Goal: Find contact information: Find contact information

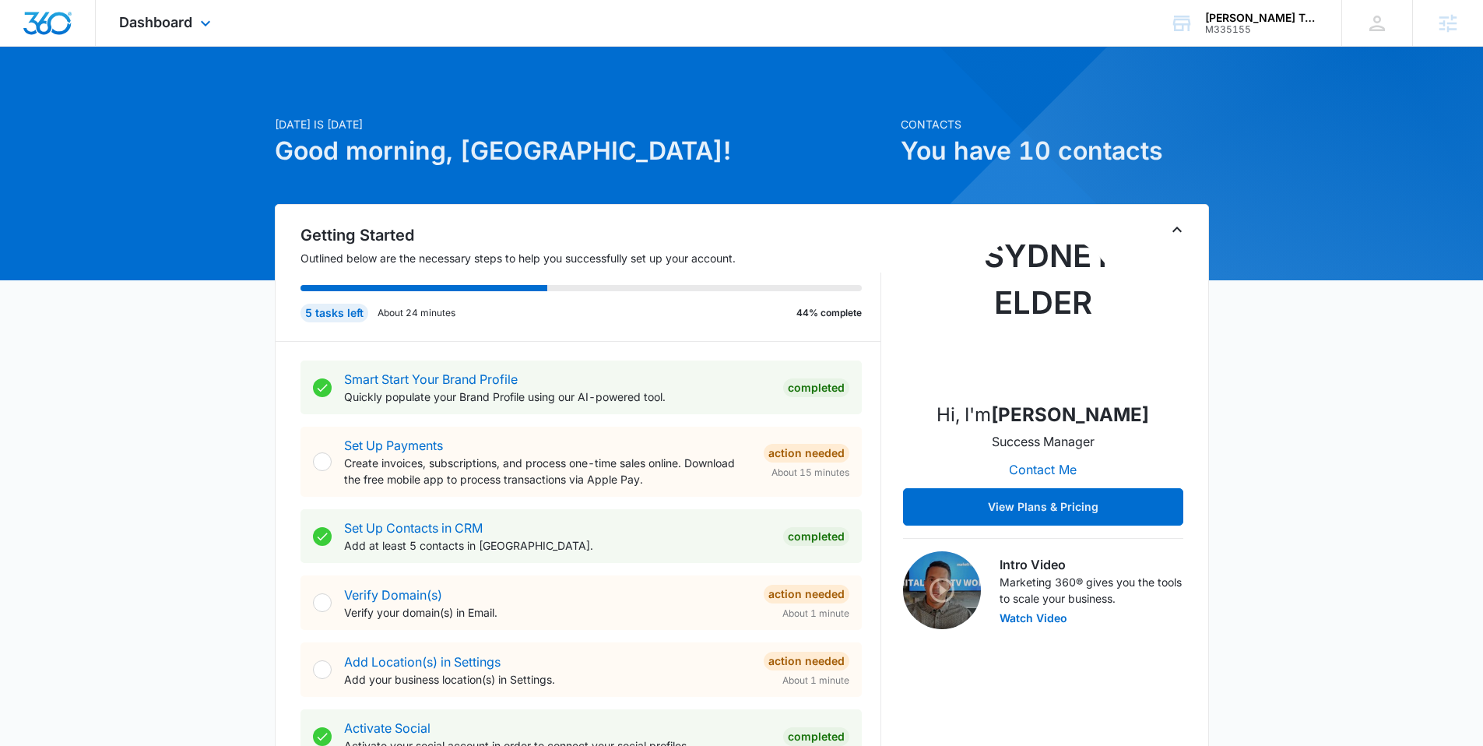
click at [195, 22] on div "Dashboard Apps Reputation Websites Forms CRM Email Social Shop Payments POS Con…" at bounding box center [167, 23] width 142 height 46
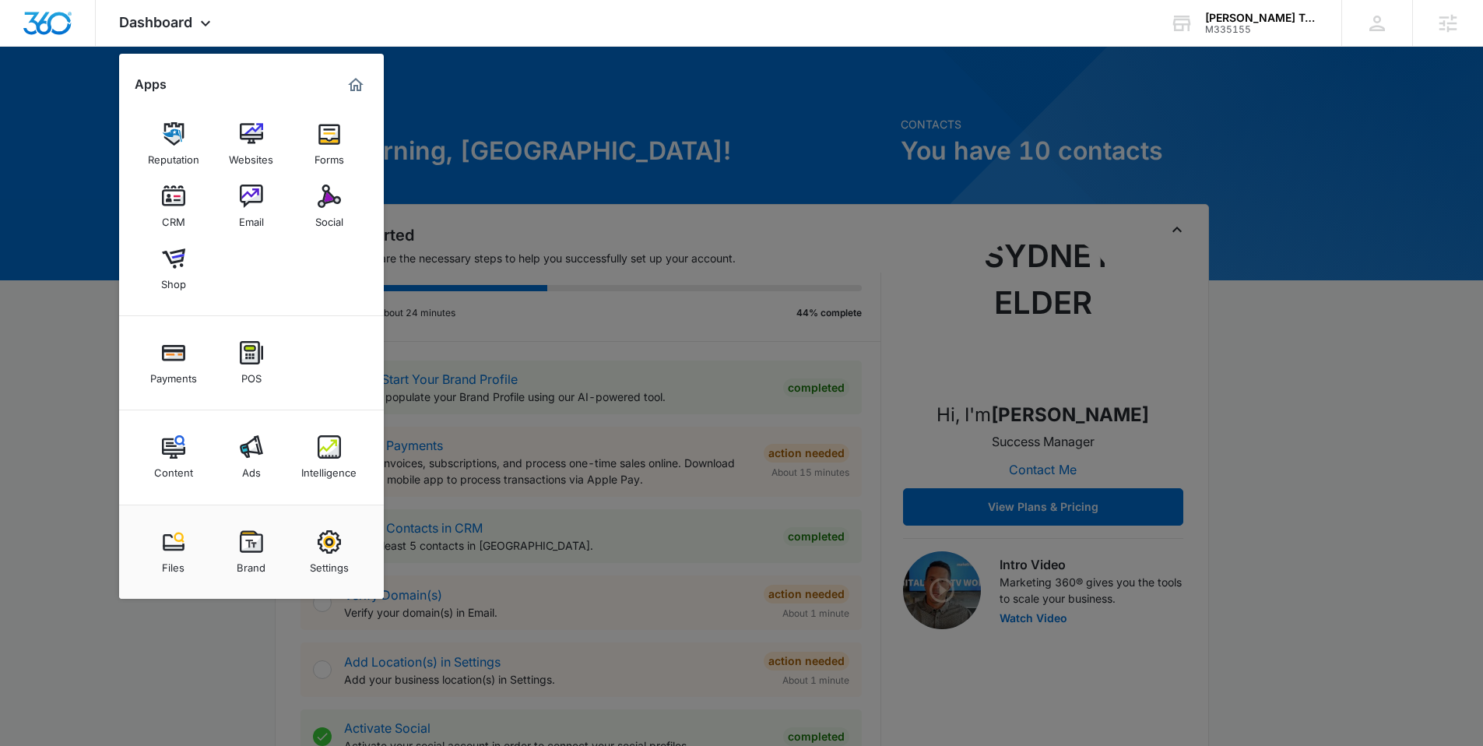
click at [73, 123] on div at bounding box center [741, 373] width 1483 height 746
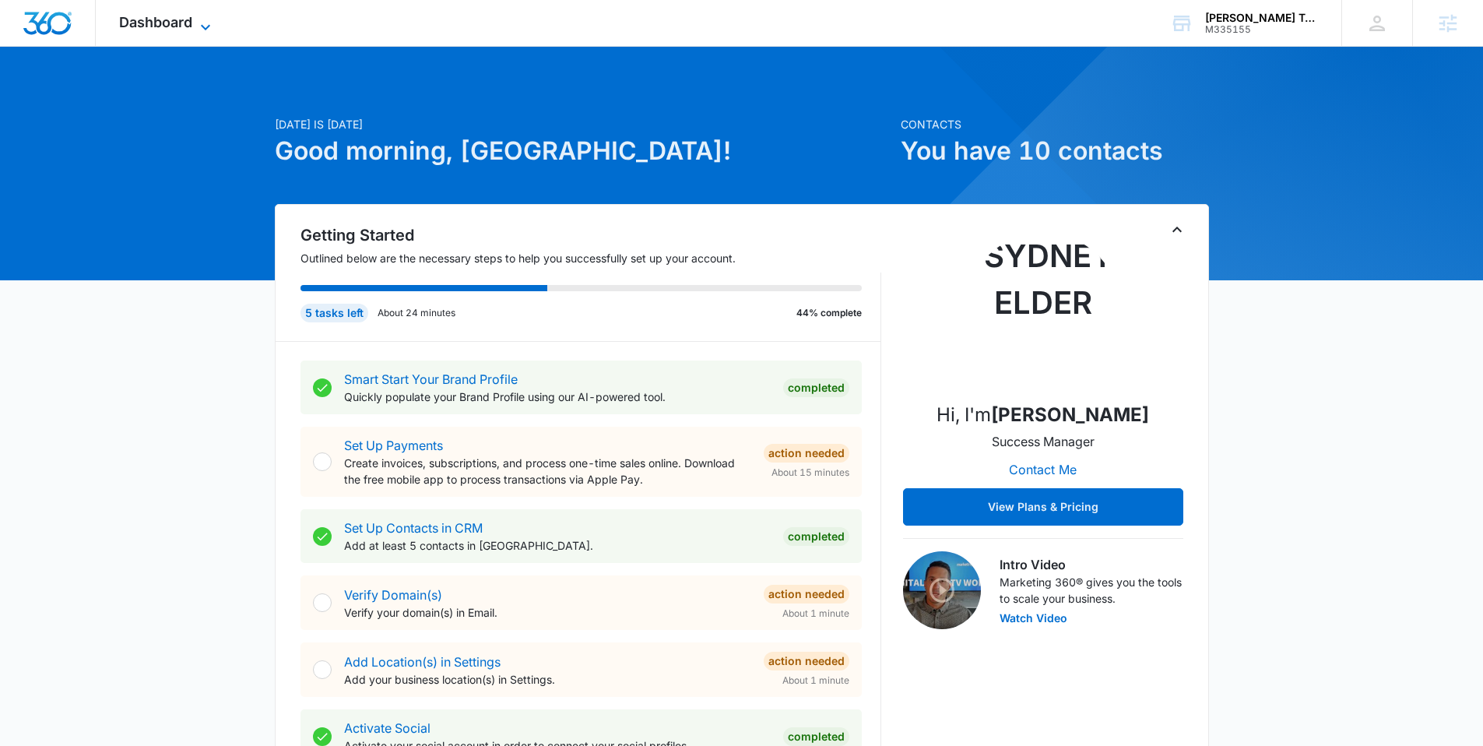
click at [178, 18] on span "Dashboard" at bounding box center [155, 22] width 73 height 16
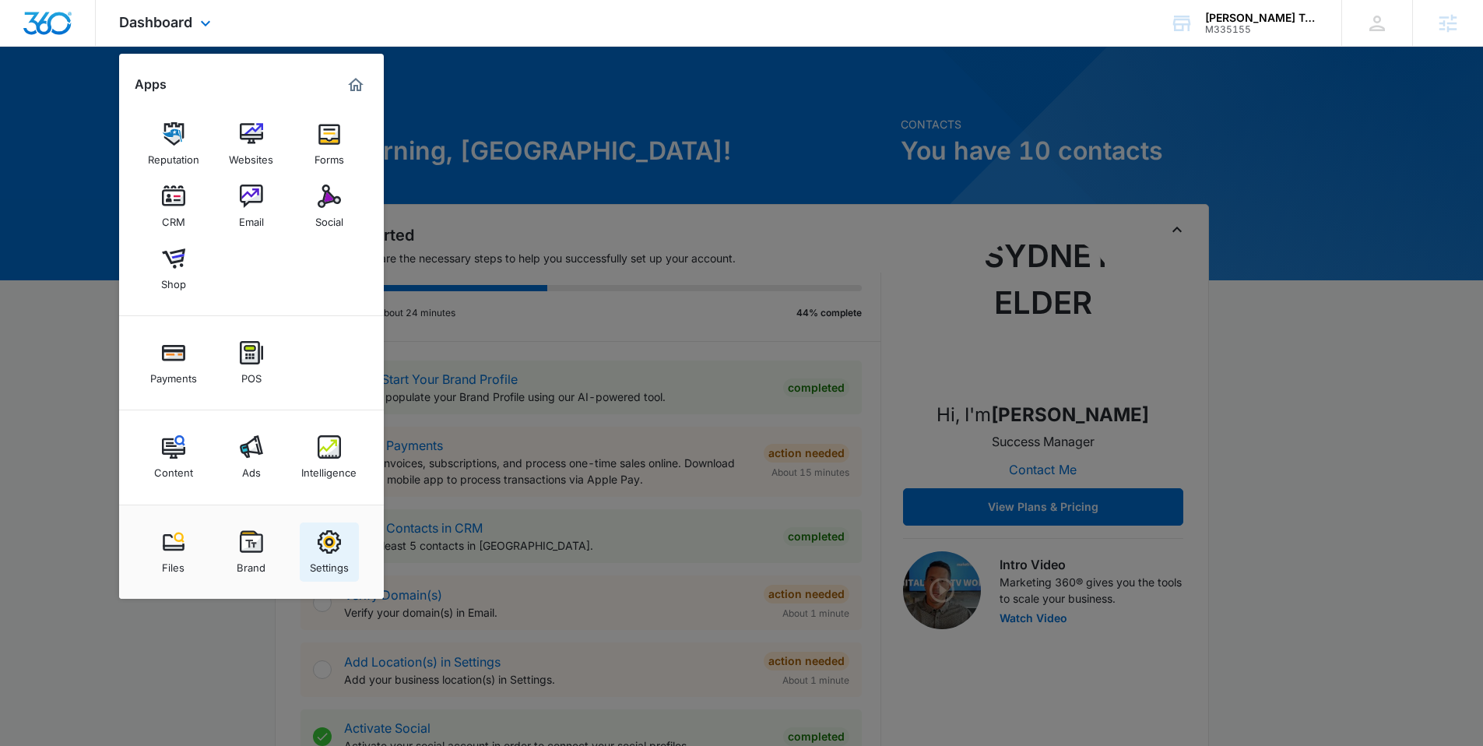
click at [336, 555] on div "Settings" at bounding box center [329, 564] width 39 height 20
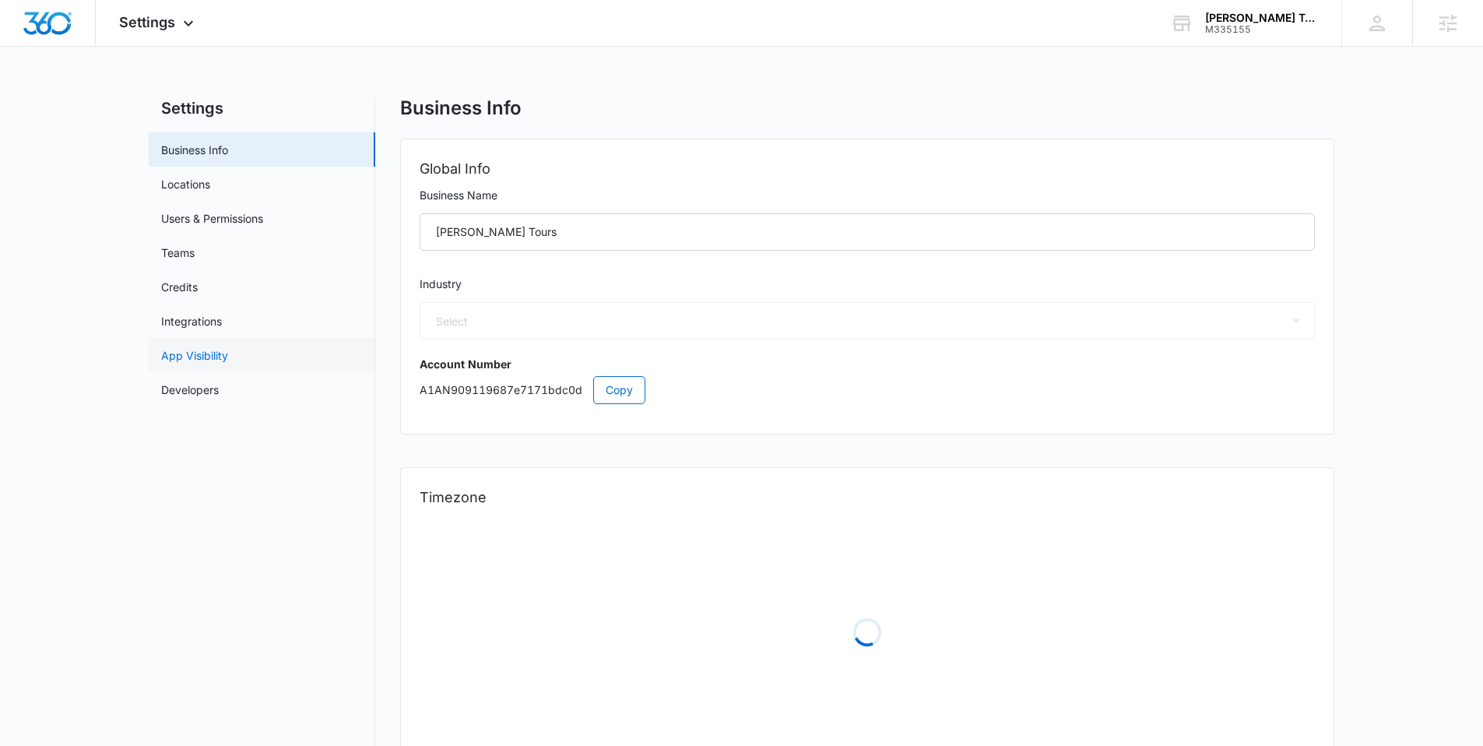
select select "33"
select select "US"
select select "America/Denver"
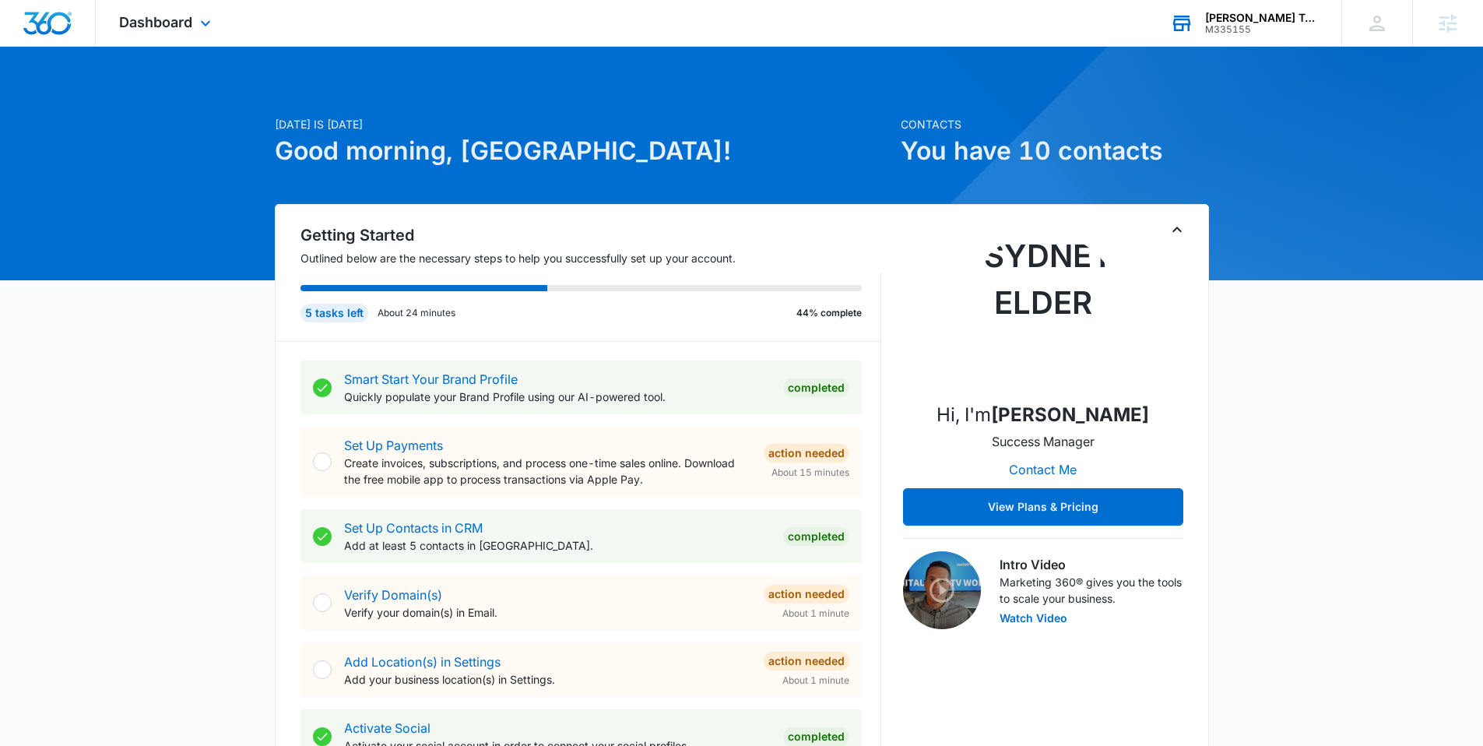
click at [1280, 30] on div "M335155" at bounding box center [1262, 29] width 114 height 11
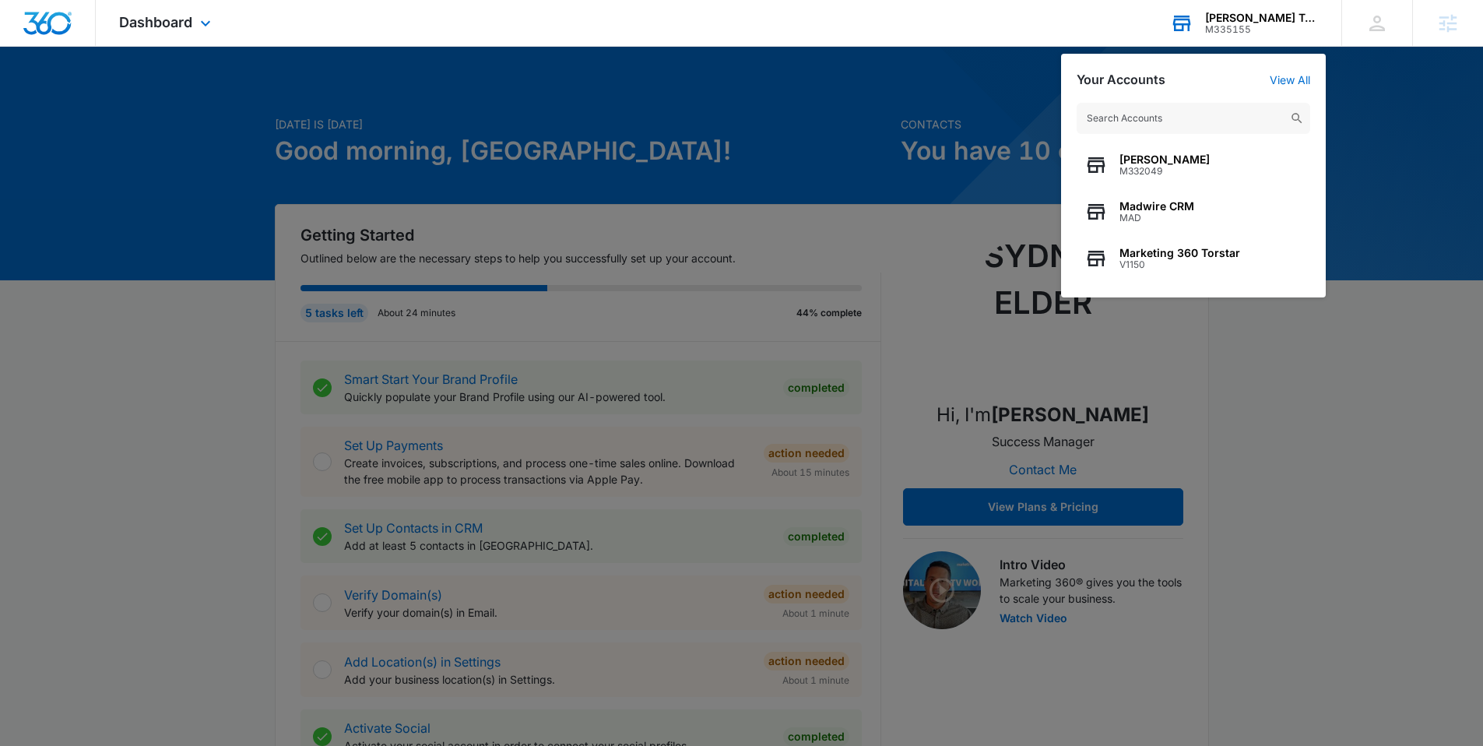
click at [1155, 122] on input "text" at bounding box center [1194, 118] width 234 height 31
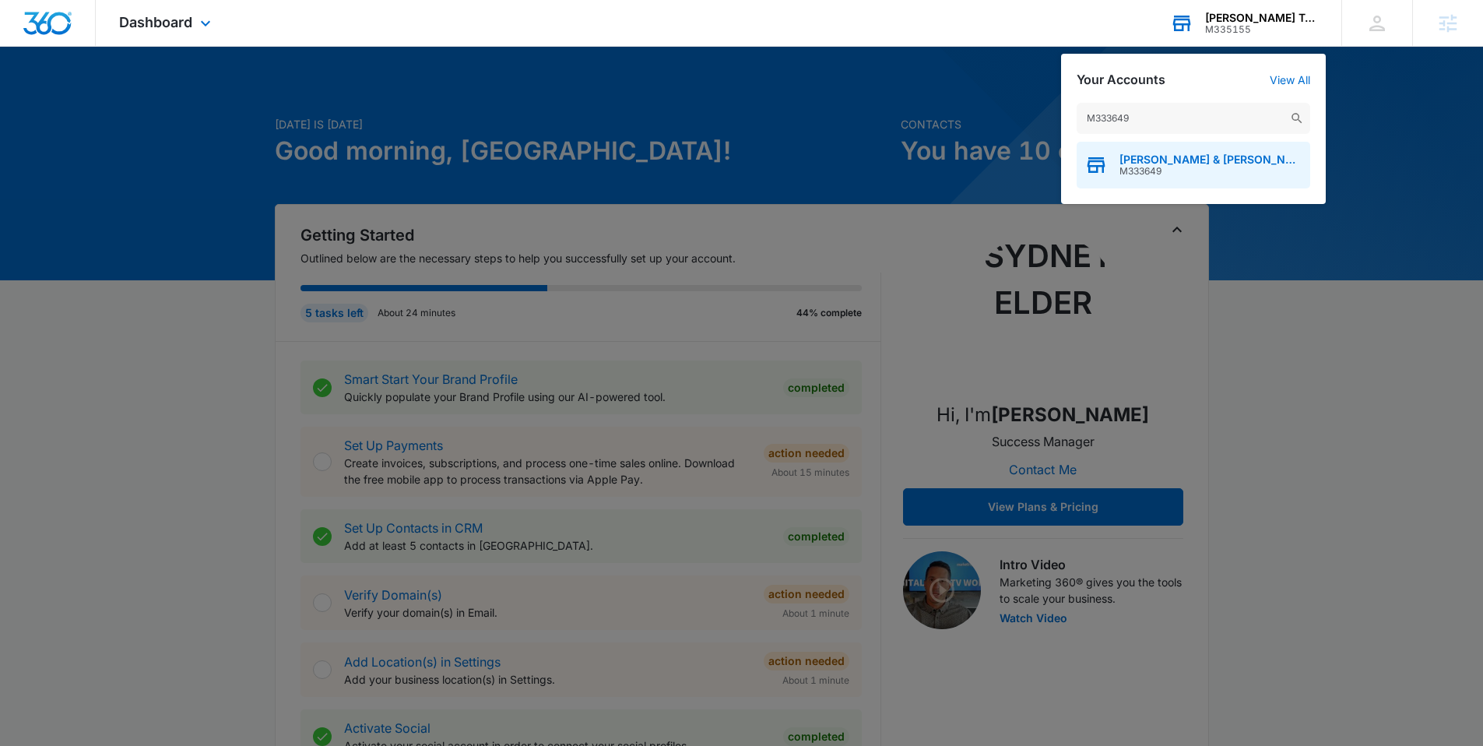
type input "M333649"
click at [1166, 174] on span "M333649" at bounding box center [1211, 171] width 183 height 11
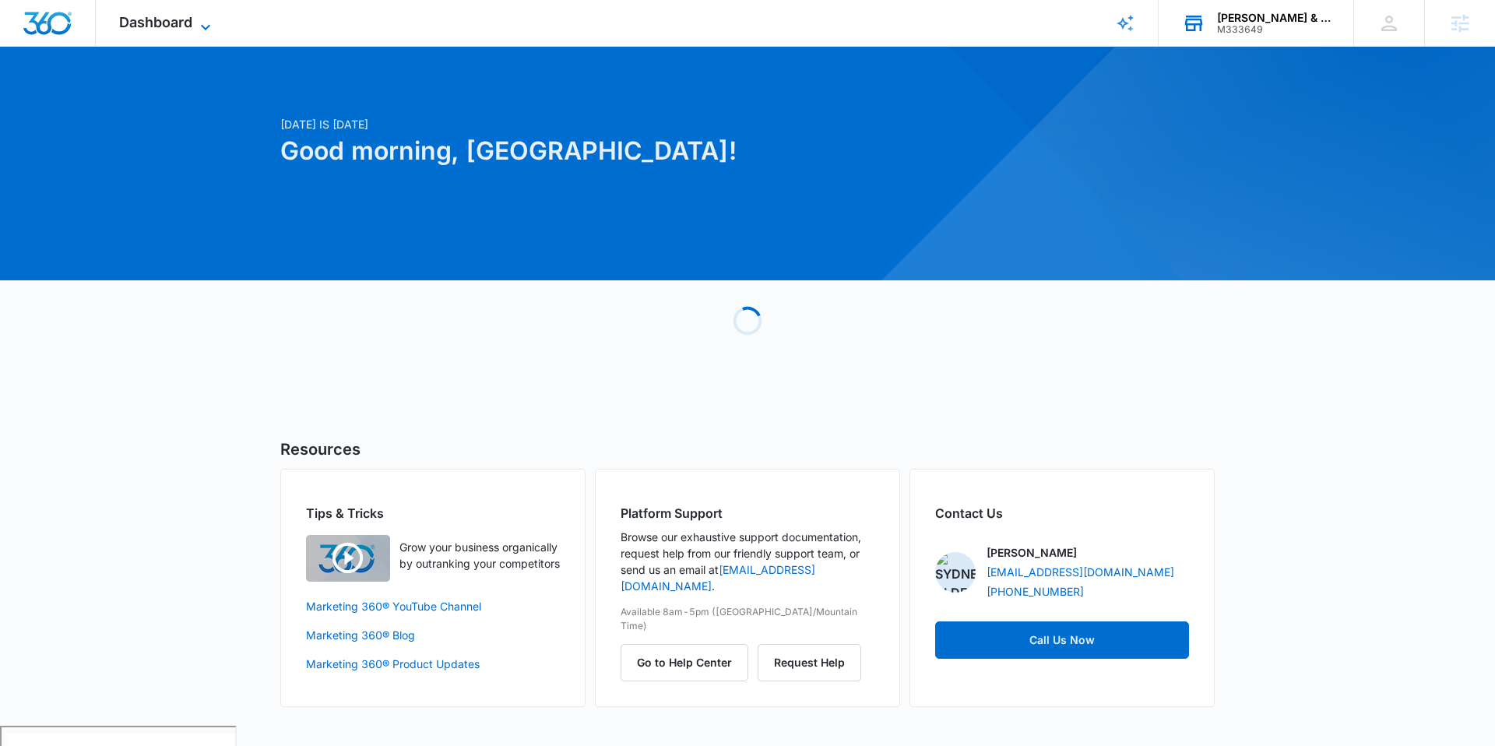
click at [199, 24] on icon at bounding box center [205, 27] width 19 height 19
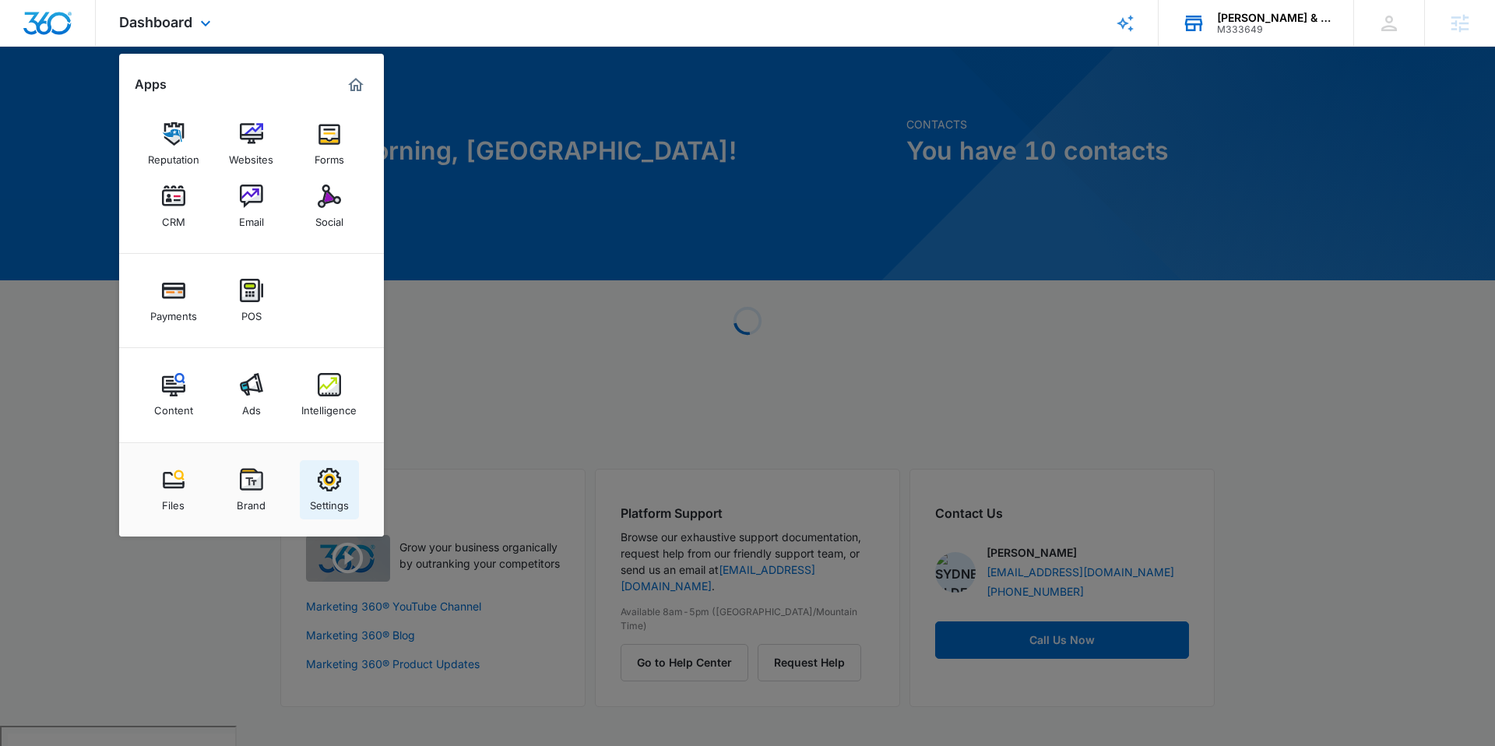
click at [335, 478] on img at bounding box center [329, 479] width 23 height 23
select select "30"
select select "US"
select select "America/Los_Angeles"
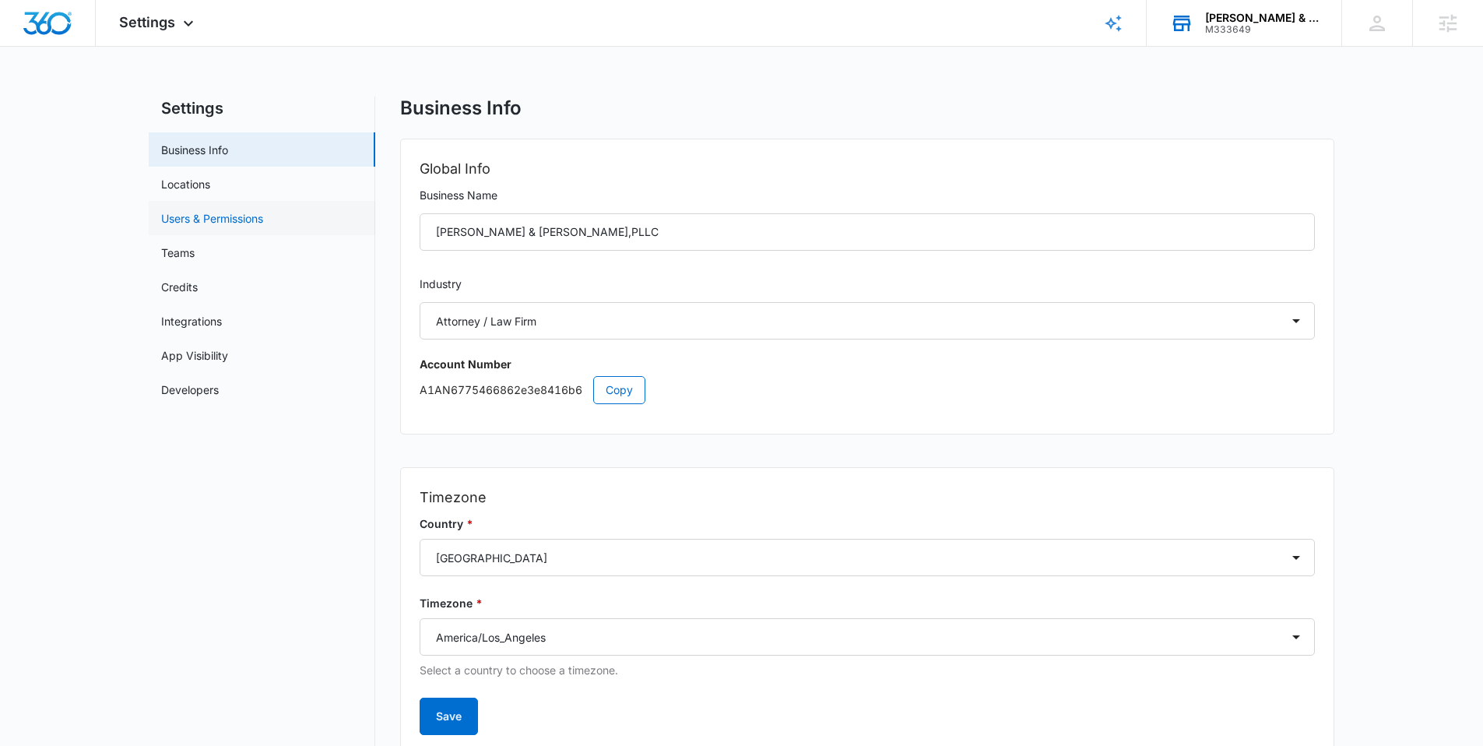
click at [189, 217] on link "Users & Permissions" at bounding box center [212, 218] width 102 height 16
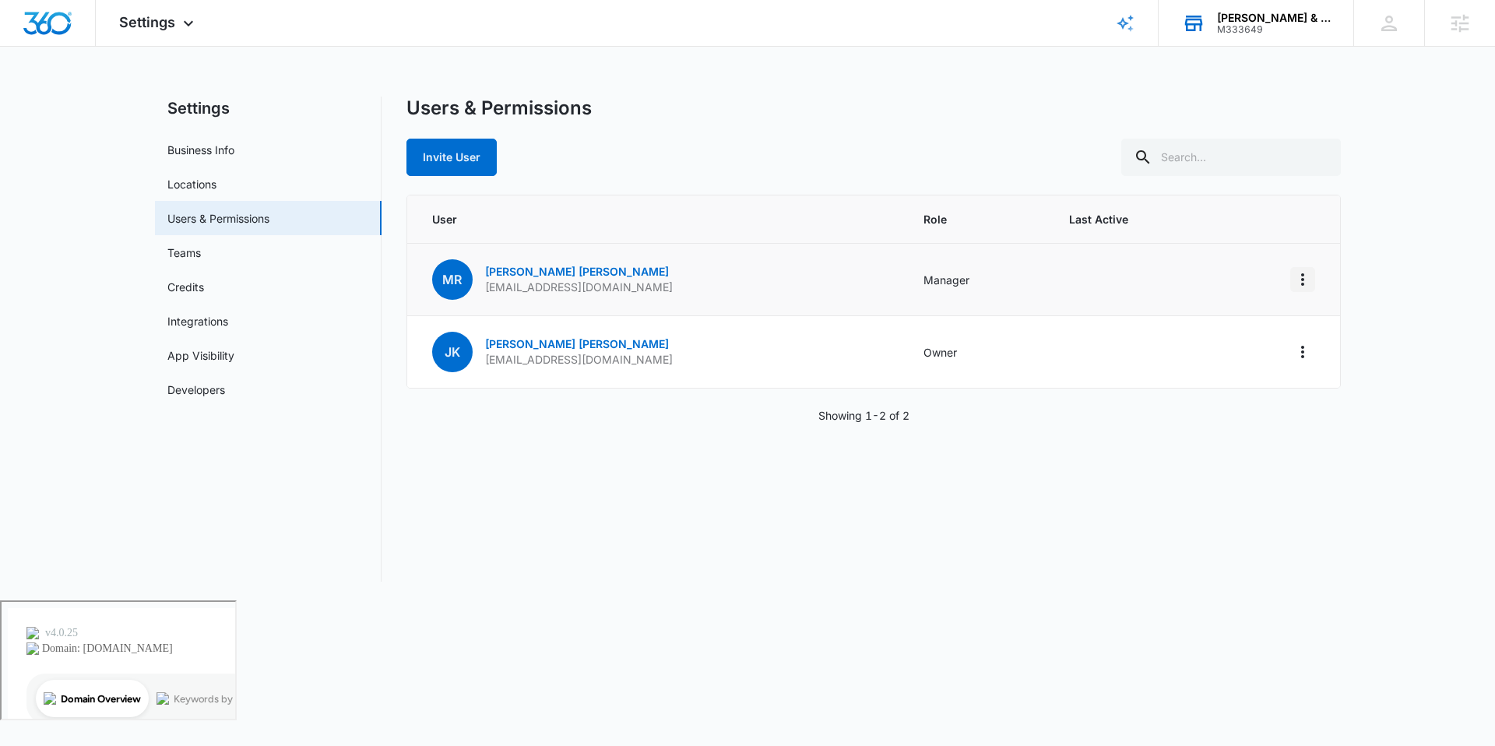
click at [1307, 277] on icon "Actions" at bounding box center [1302, 279] width 19 height 19
click at [511, 443] on div "Users & Permissions Invite User User Role Last Active MR Mary Ruth Mann mrmann@…" at bounding box center [873, 339] width 934 height 485
drag, startPoint x: 482, startPoint y: 285, endPoint x: 623, endPoint y: 290, distance: 141.0
click at [623, 290] on td "MR Mary Ruth Mann mrmann@mannkytle.com" at bounding box center [655, 280] width 497 height 72
click at [595, 483] on div "Users & Permissions Invite User User Role Last Active MR Mary Ruth Mann mrmann@…" at bounding box center [873, 339] width 934 height 485
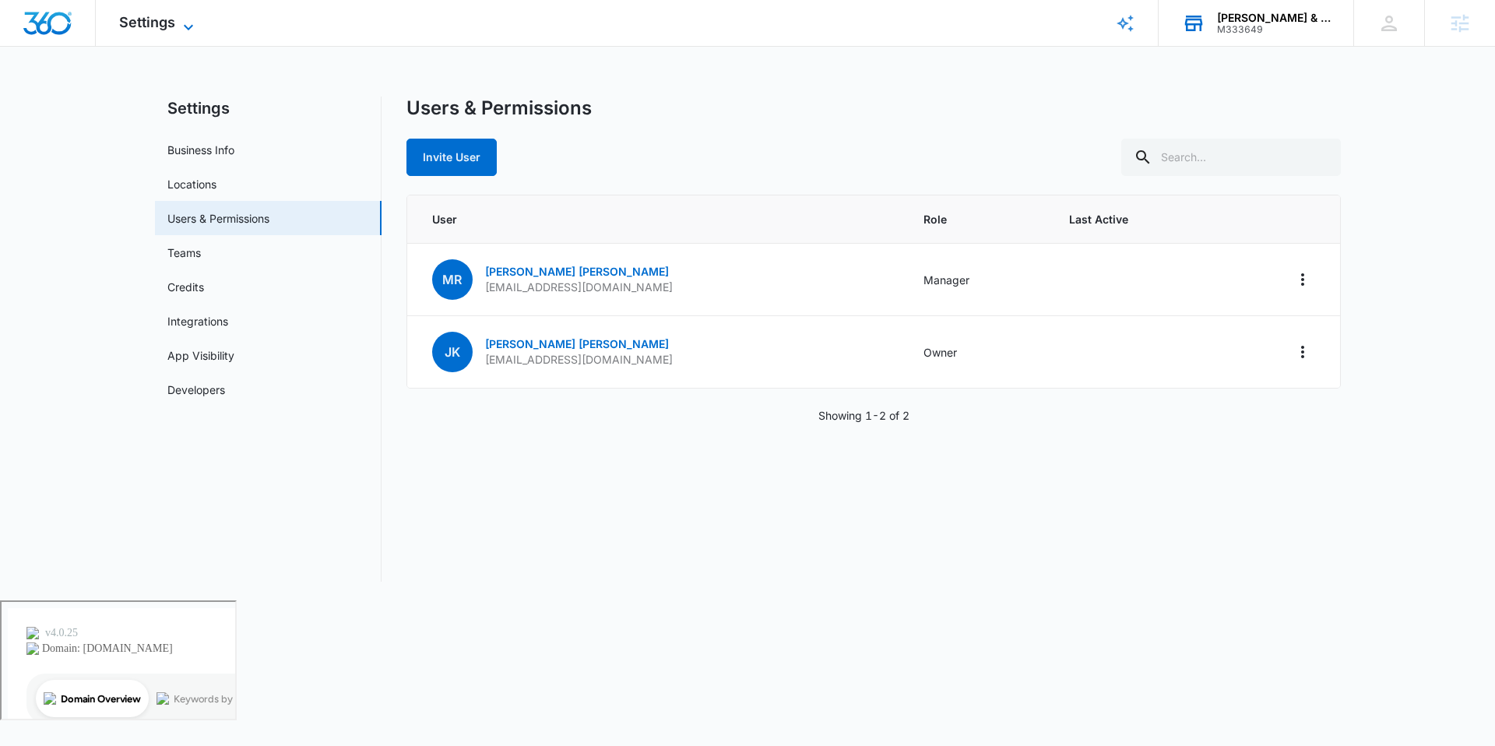
click at [159, 24] on span "Settings" at bounding box center [147, 22] width 56 height 16
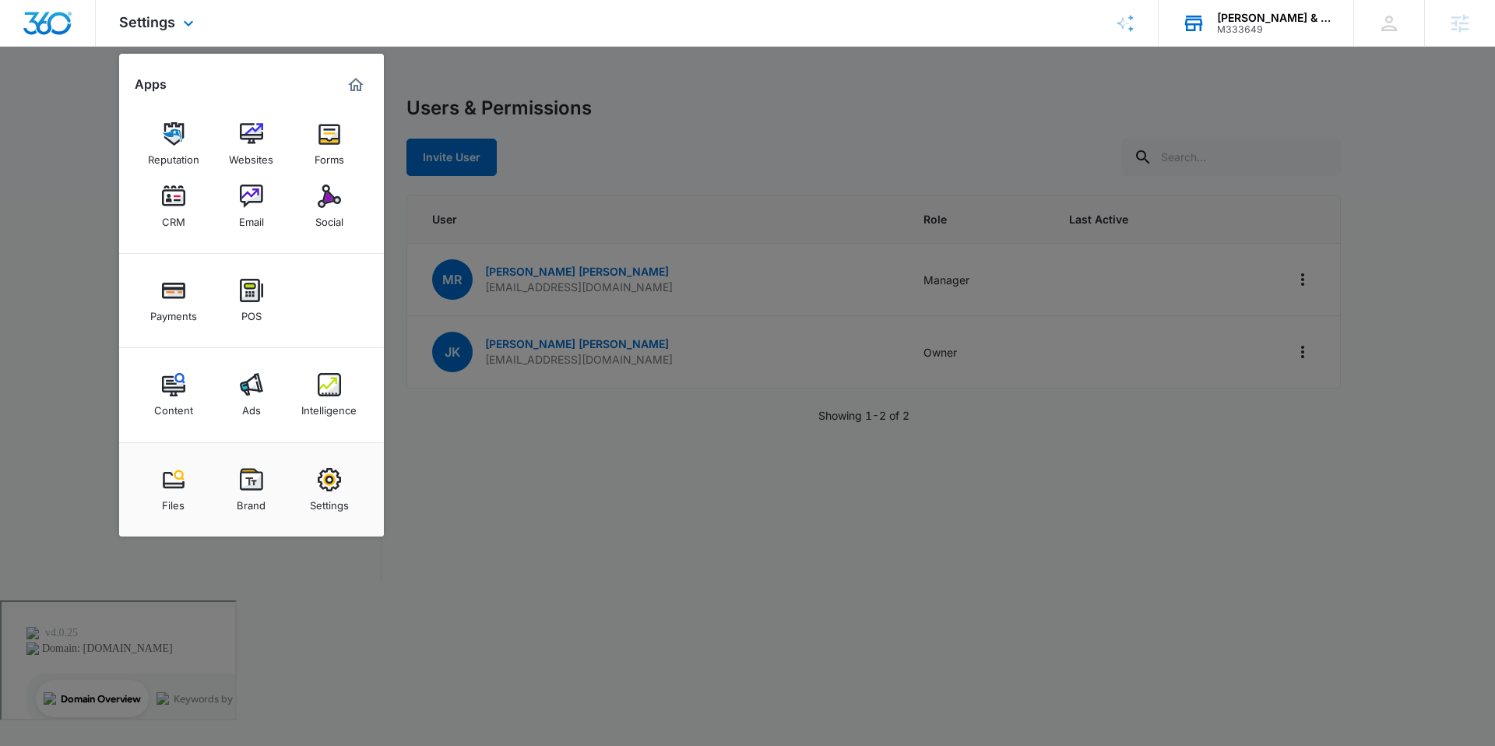
click at [56, 28] on img "Dashboard" at bounding box center [48, 23] width 50 height 23
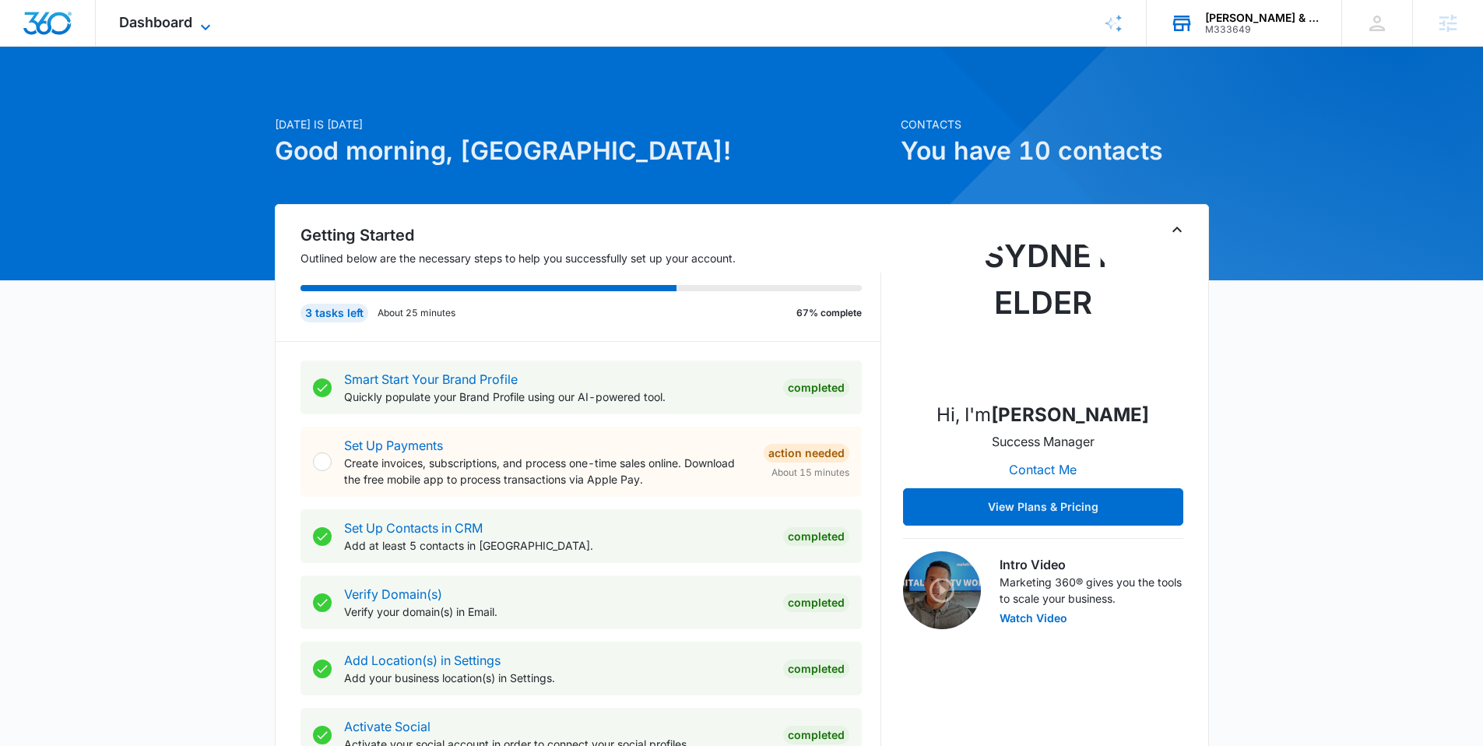
click at [191, 23] on span "Dashboard" at bounding box center [155, 22] width 73 height 16
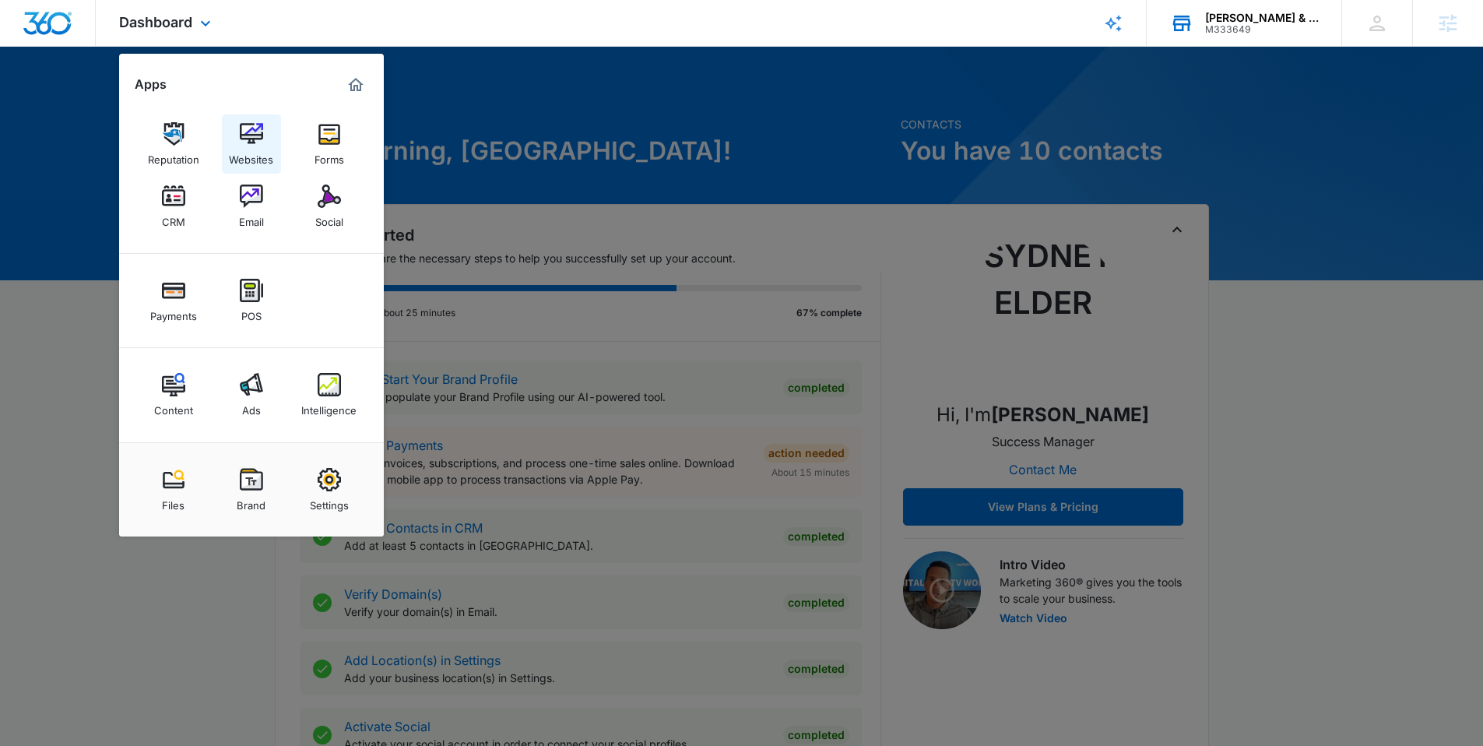
click at [254, 136] on img at bounding box center [251, 133] width 23 height 23
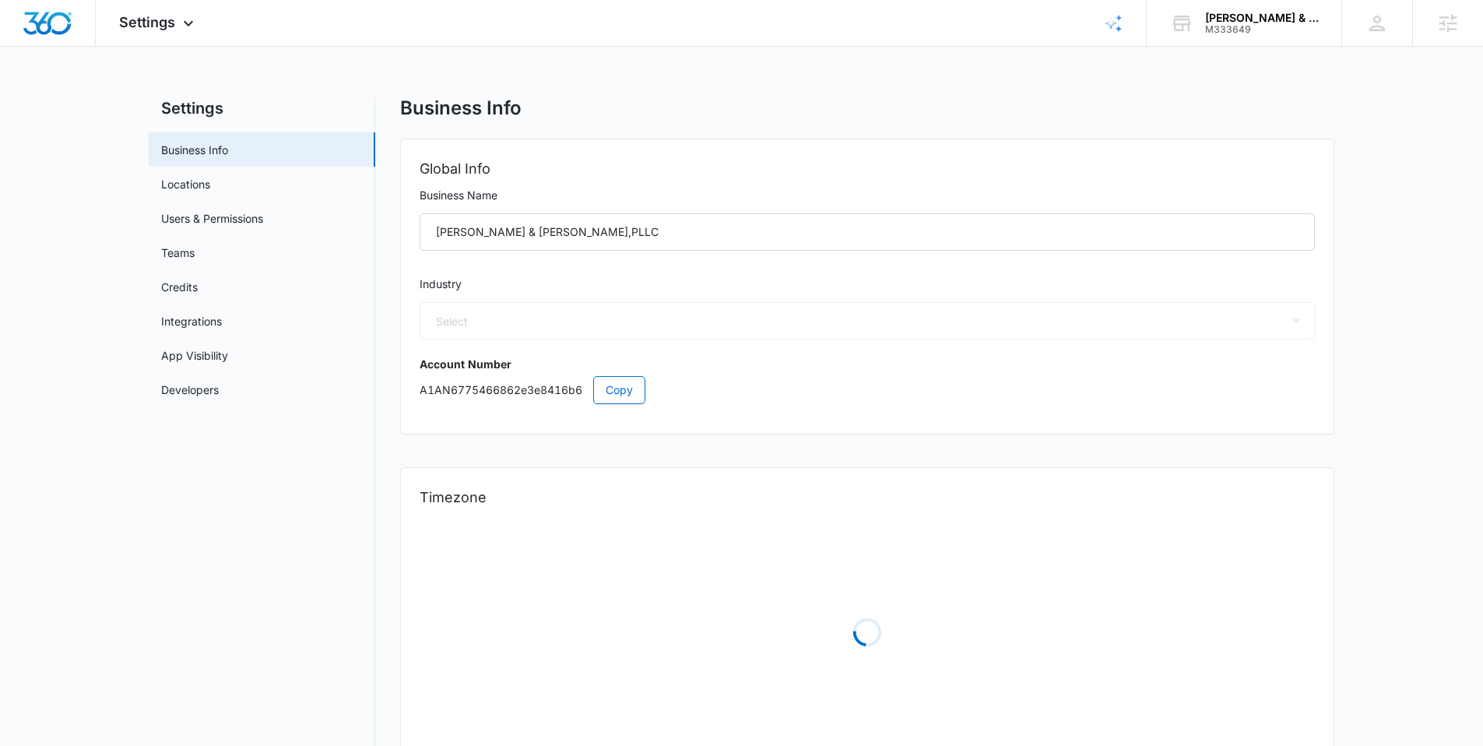
select select "30"
select select "US"
select select "America/Los_Angeles"
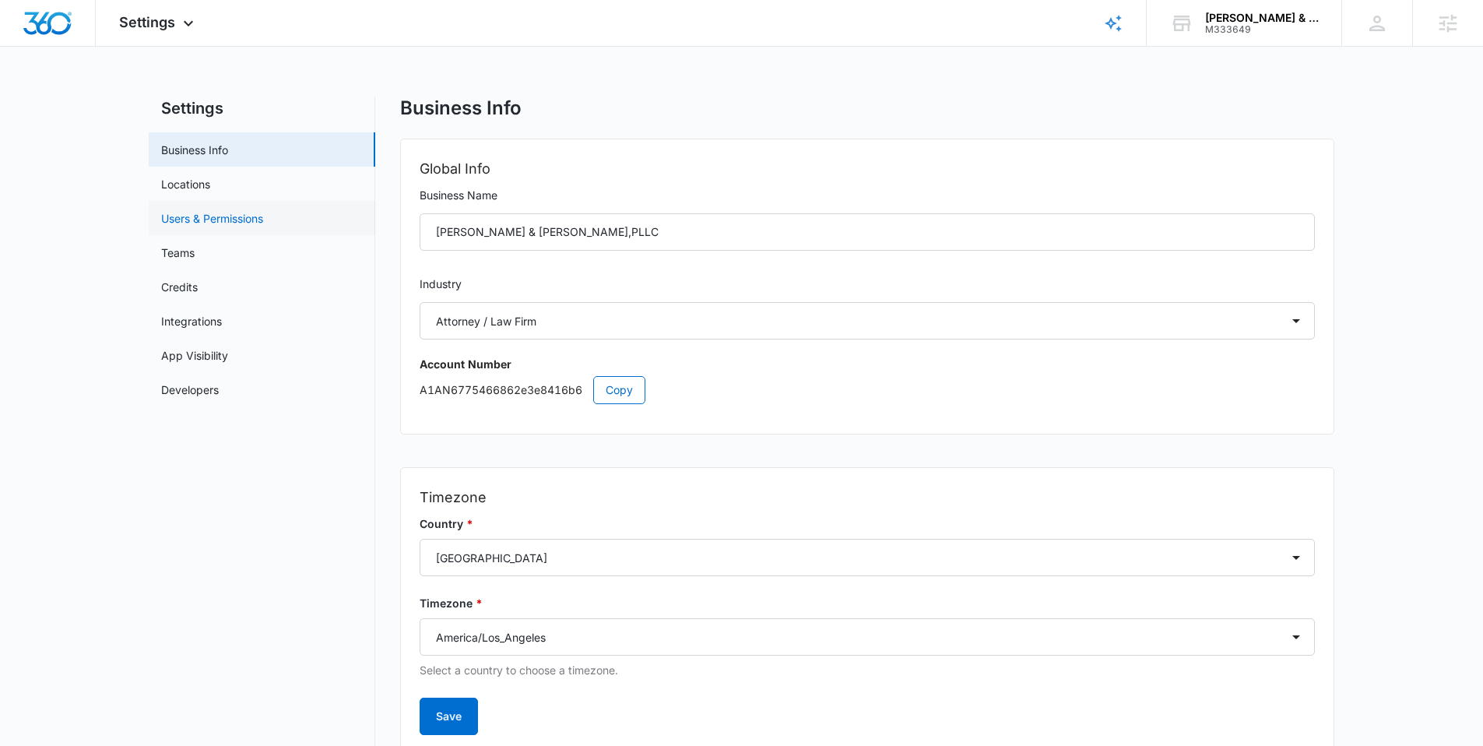
click at [189, 210] on link "Users & Permissions" at bounding box center [212, 218] width 102 height 16
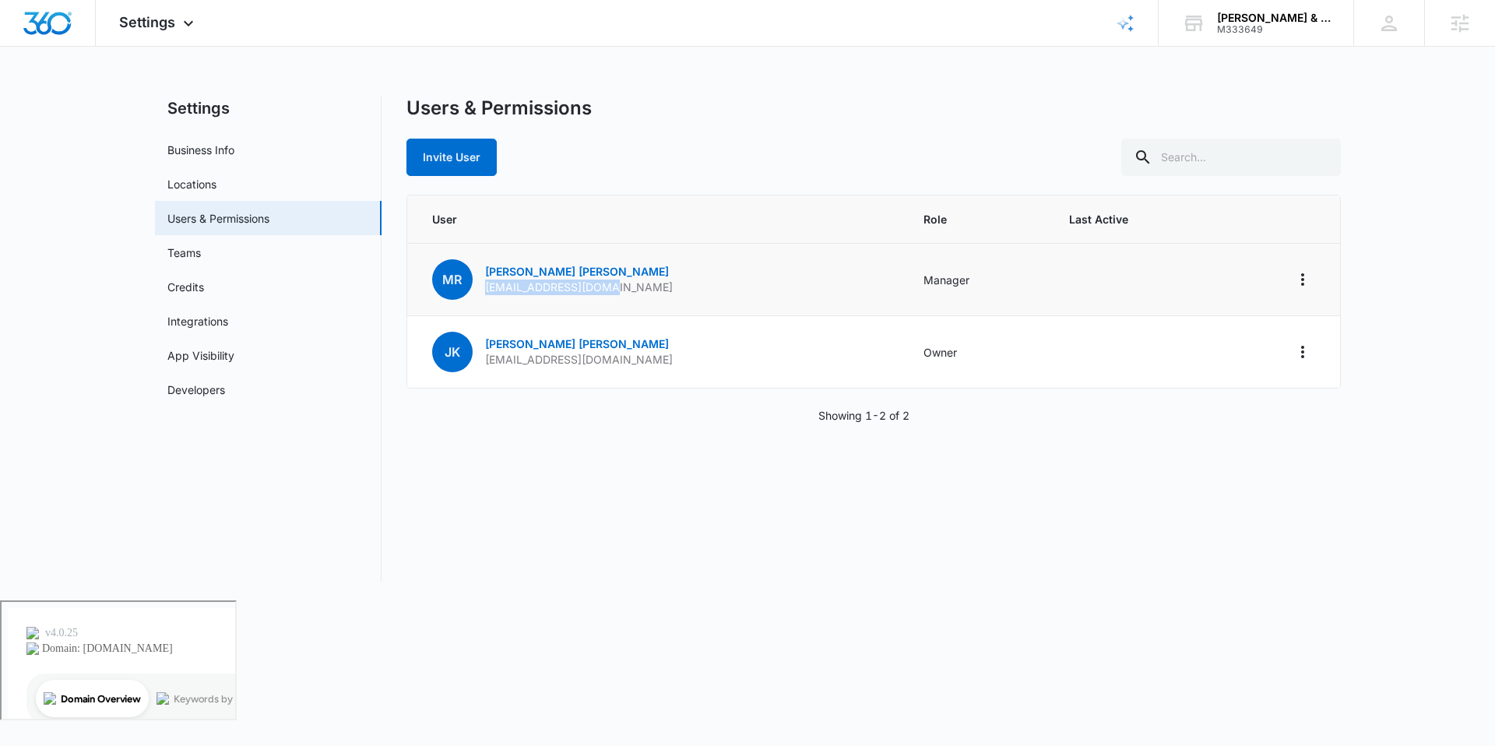
drag, startPoint x: 483, startPoint y: 290, endPoint x: 625, endPoint y: 292, distance: 142.5
click at [625, 292] on td "MR Mary Ruth Mann mrmann@mannkytle.com" at bounding box center [655, 280] width 497 height 72
copy p "mrmann@mannkytle.com"
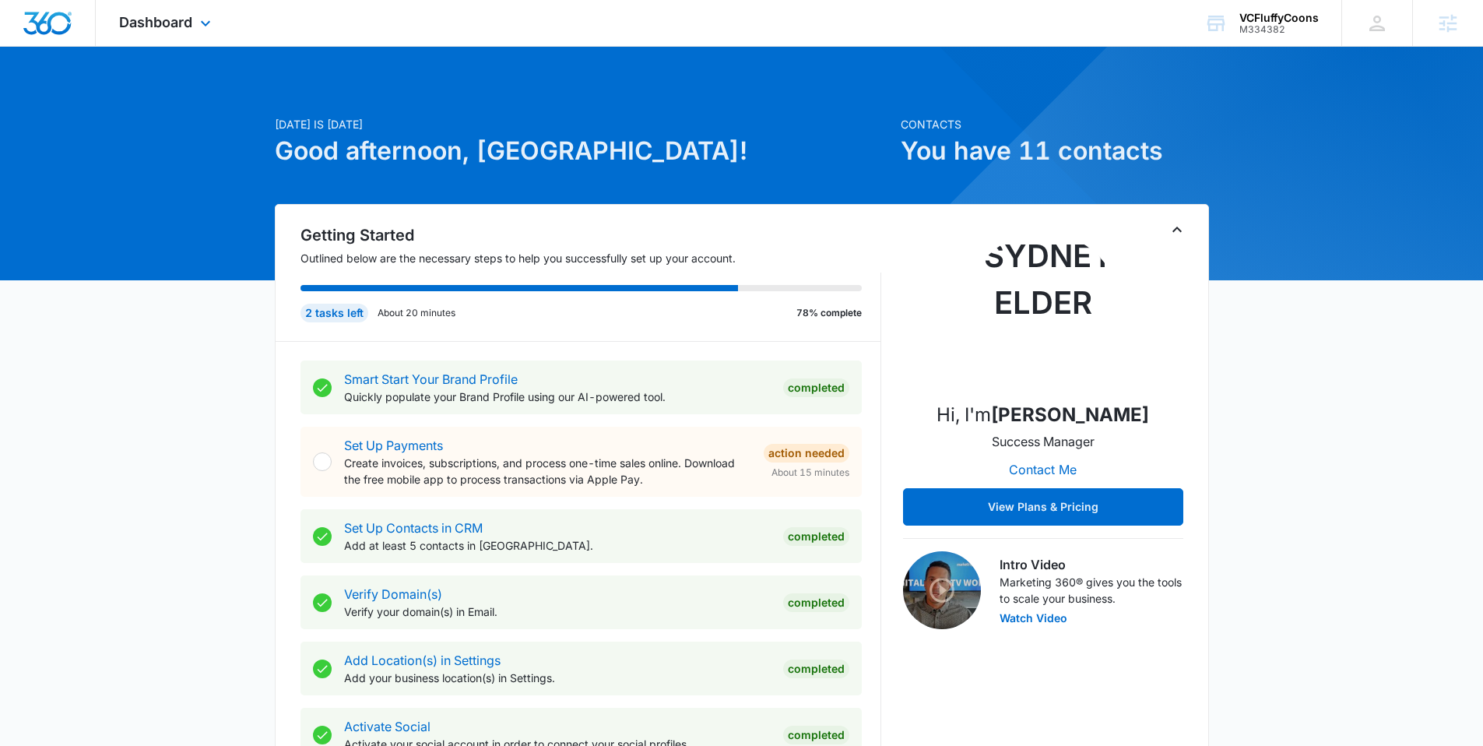
click at [196, 5] on div "Dashboard Apps Reputation Forms CRM Email Social POS Content Ads Intelligence F…" at bounding box center [167, 23] width 142 height 46
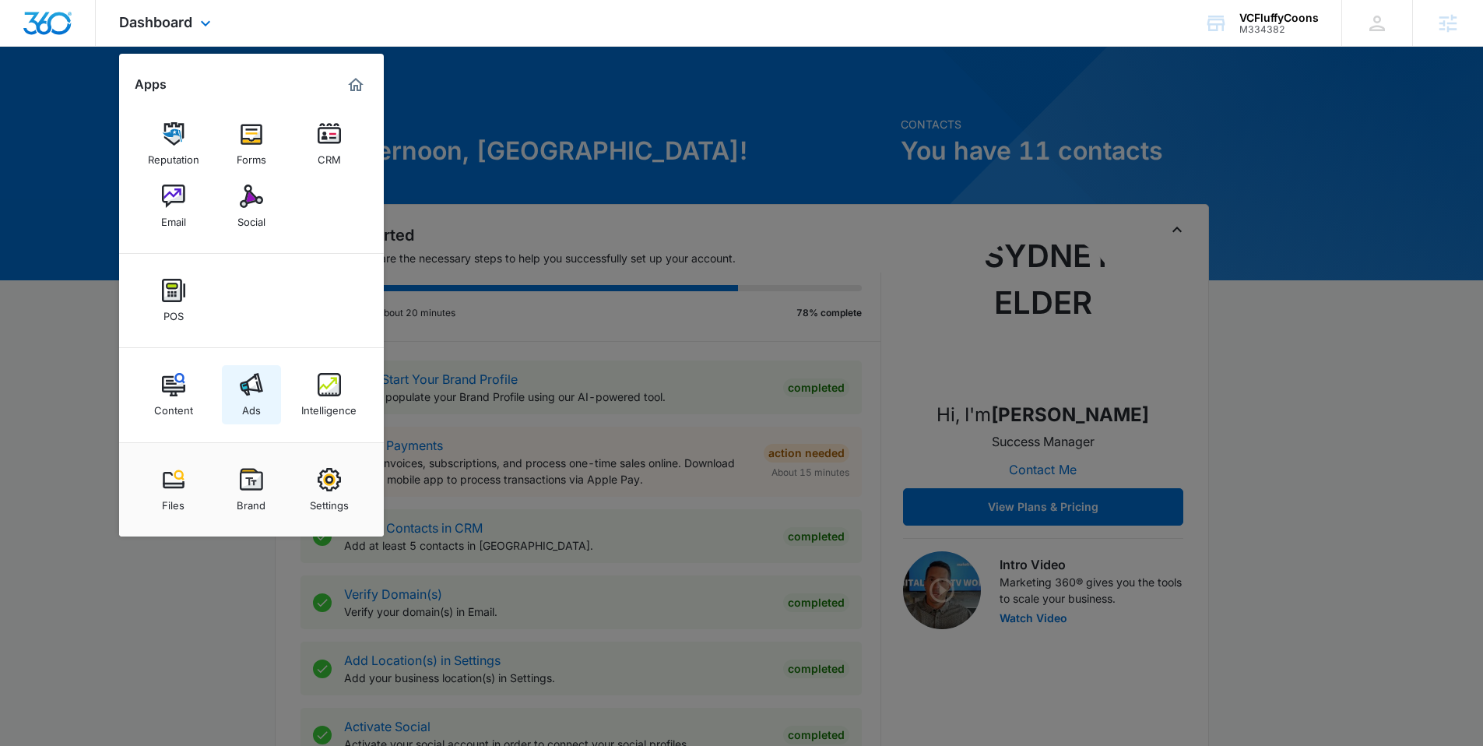
click at [248, 390] on img at bounding box center [251, 384] width 23 height 23
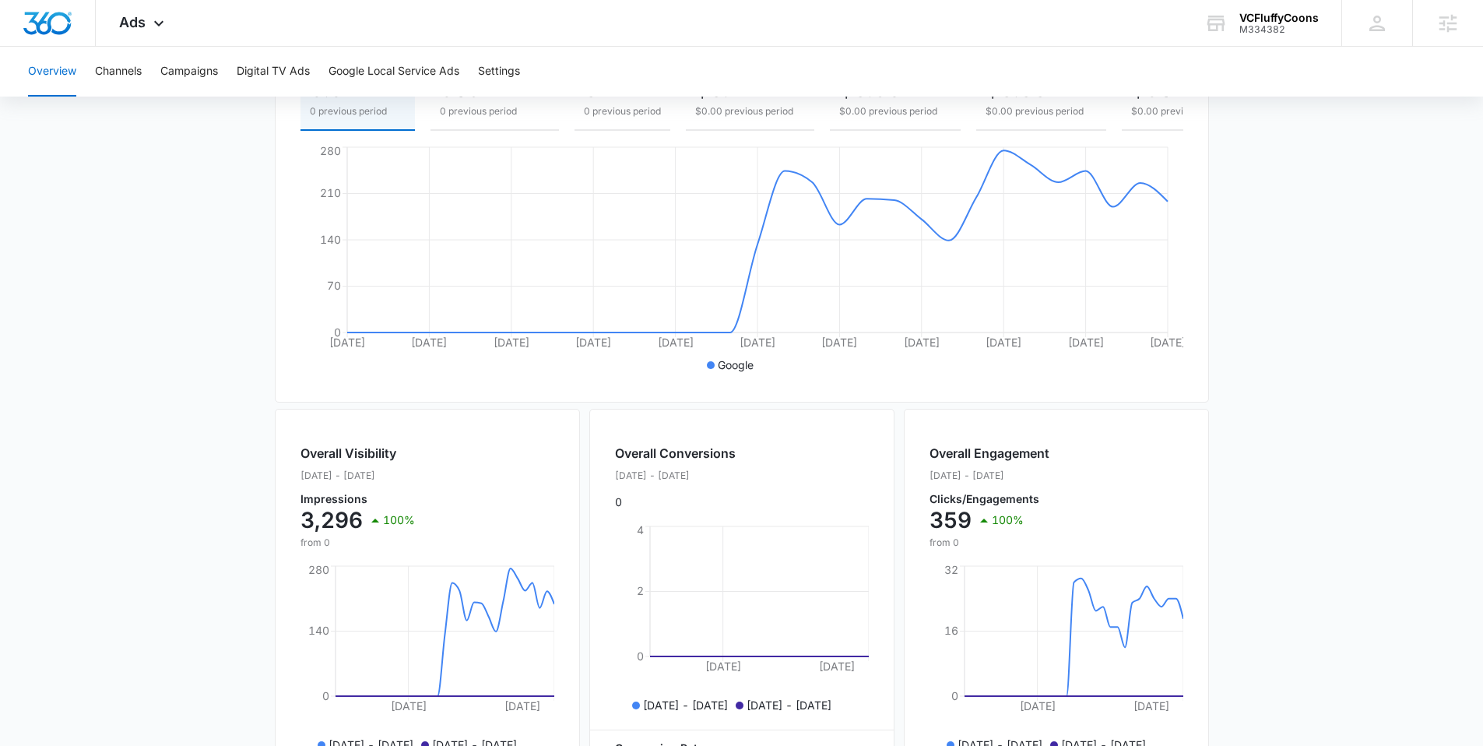
scroll to position [273, 0]
